Goal: Find specific page/section: Find specific page/section

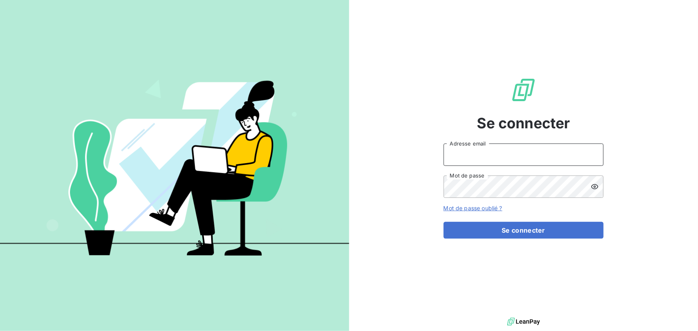
type input "contact@ipco.bet"
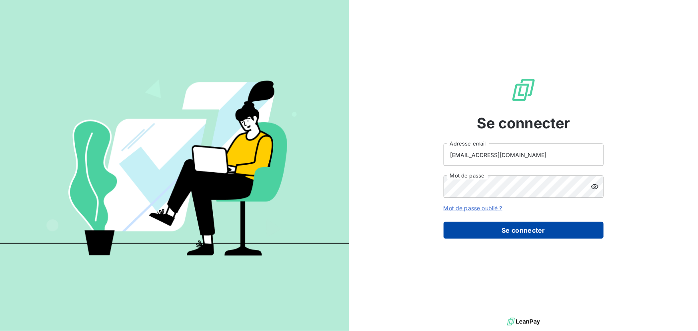
click at [505, 233] on button "Se connecter" at bounding box center [523, 230] width 160 height 17
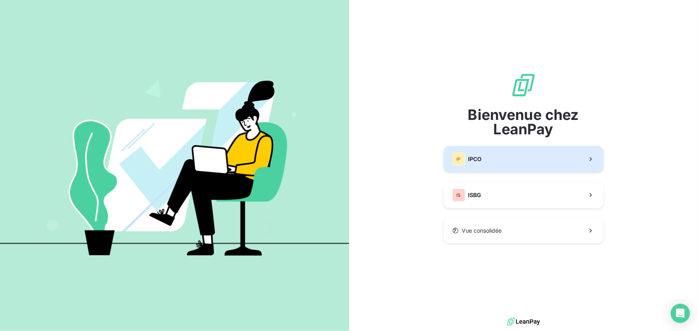
click at [501, 164] on button "IP IPCO" at bounding box center [523, 159] width 160 height 26
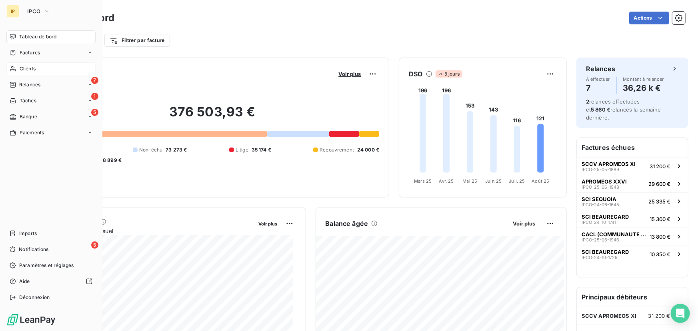
click at [31, 66] on span "Clients" at bounding box center [28, 68] width 16 height 7
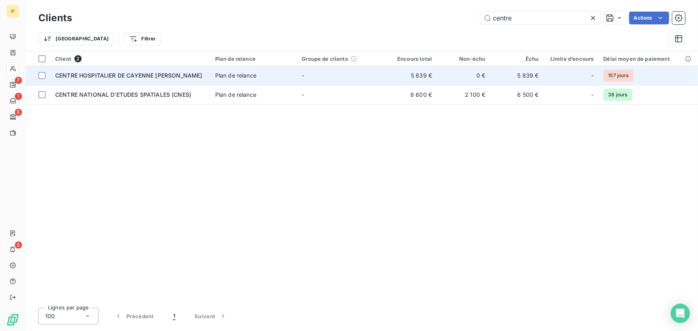
type input "centre"
click at [75, 73] on span "CENTRE HOSPITALIER DE CAYENNE [PERSON_NAME]" at bounding box center [128, 75] width 147 height 7
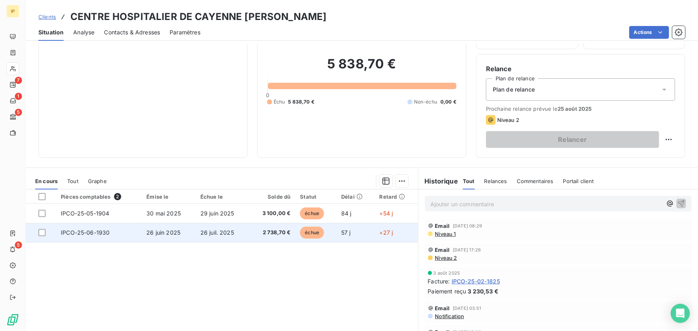
scroll to position [72, 0]
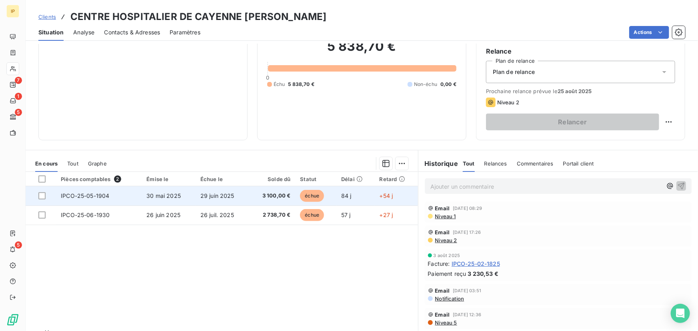
click at [224, 198] on span "29 juin 2025" at bounding box center [217, 195] width 34 height 7
